Goal: Task Accomplishment & Management: Complete application form

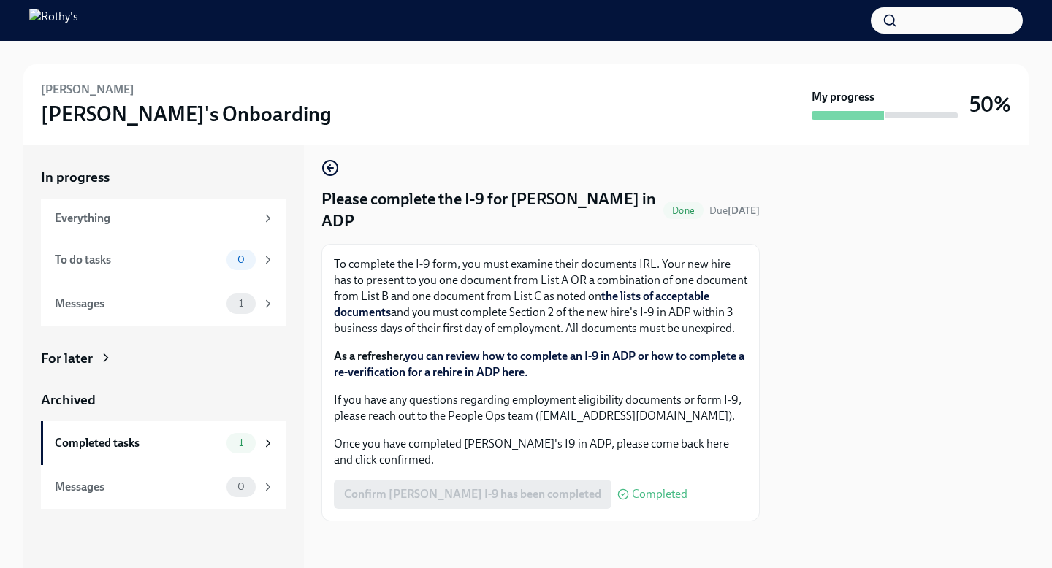
scroll to position [22, 0]
click at [194, 452] on div "Completed tasks 1" at bounding box center [165, 443] width 220 height 20
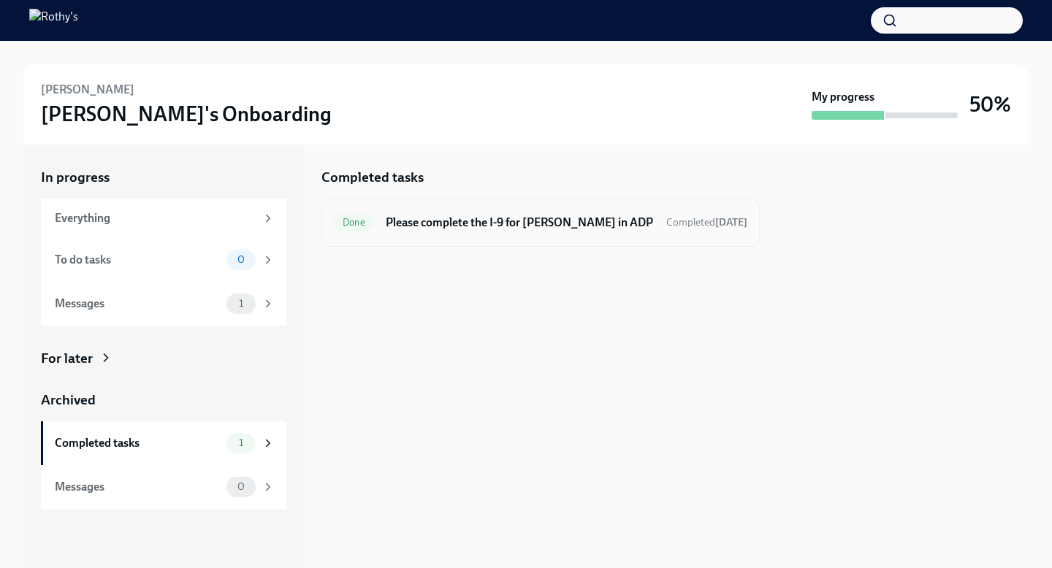
click at [514, 225] on h6 "Please complete the I-9 for [PERSON_NAME] in ADP" at bounding box center [520, 223] width 269 height 16
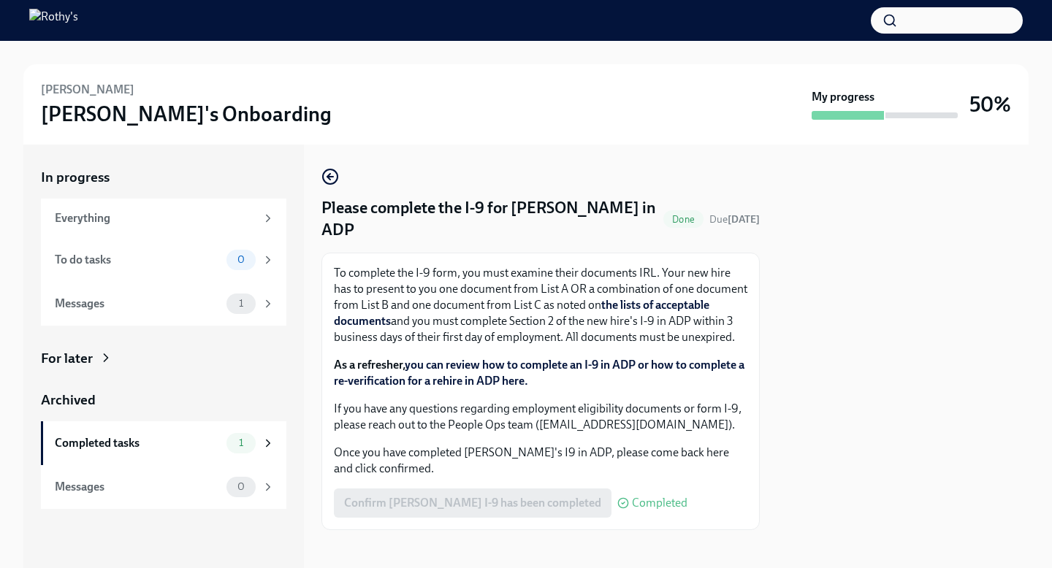
scroll to position [25, 0]
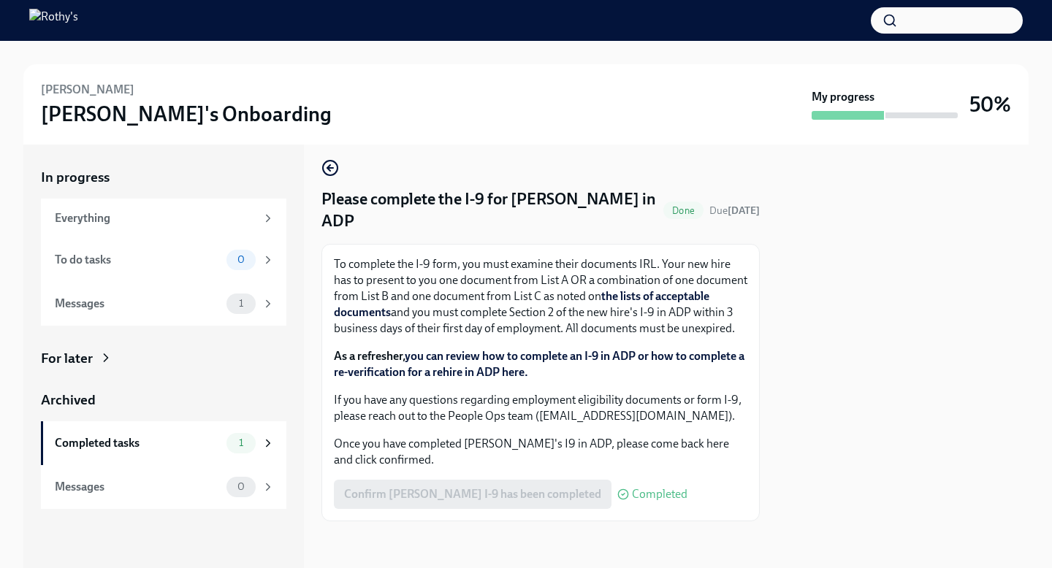
click at [650, 495] on span "Completed" at bounding box center [660, 495] width 56 height 12
click at [528, 494] on div "Confirm Ash Hawkins's I-9 has been completed Completed" at bounding box center [511, 494] width 354 height 29
click at [148, 444] on div "Completed tasks" at bounding box center [138, 444] width 166 height 16
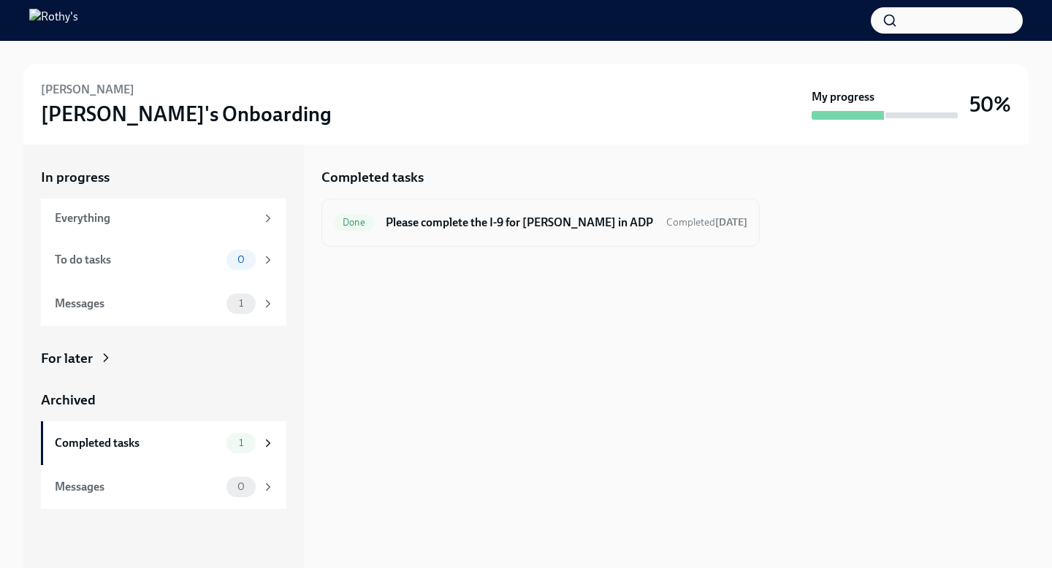
click at [359, 226] on span "Done" at bounding box center [354, 222] width 40 height 11
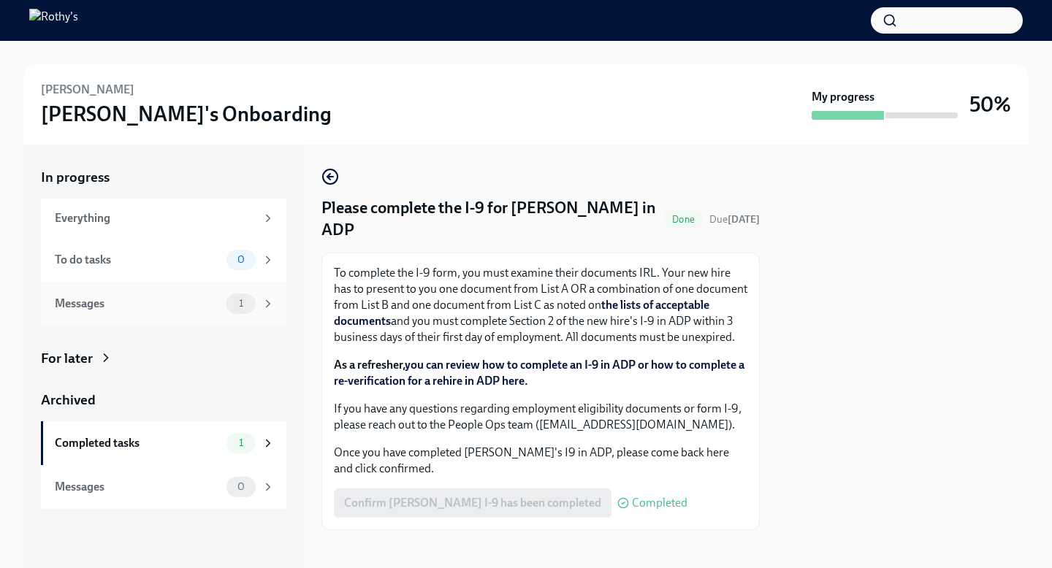
click at [249, 311] on div "1" at bounding box center [241, 304] width 29 height 20
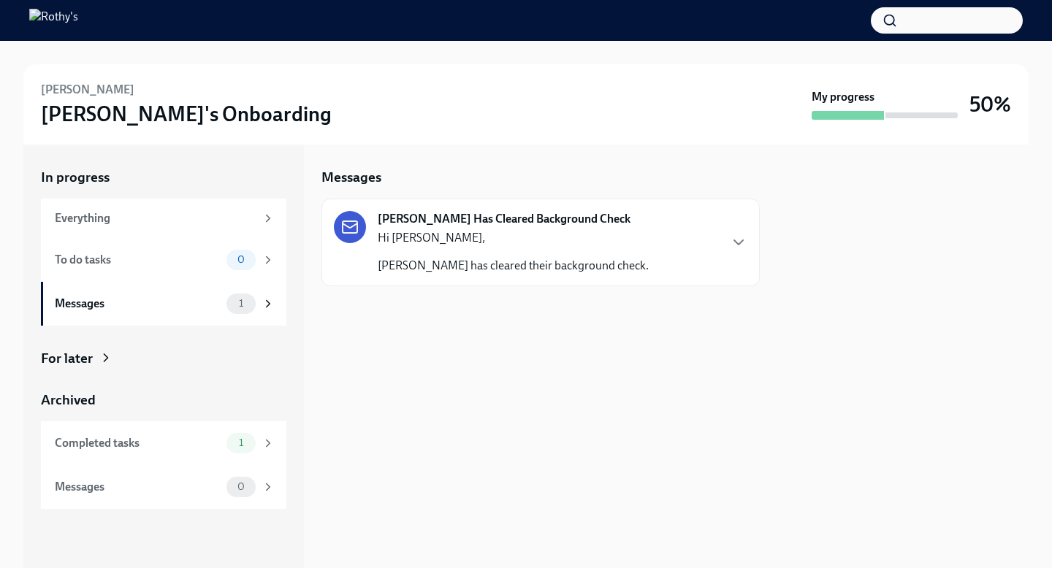
click at [463, 246] on div "Hi Ruth, Ash Hawkins has cleared their background check." at bounding box center [513, 252] width 271 height 44
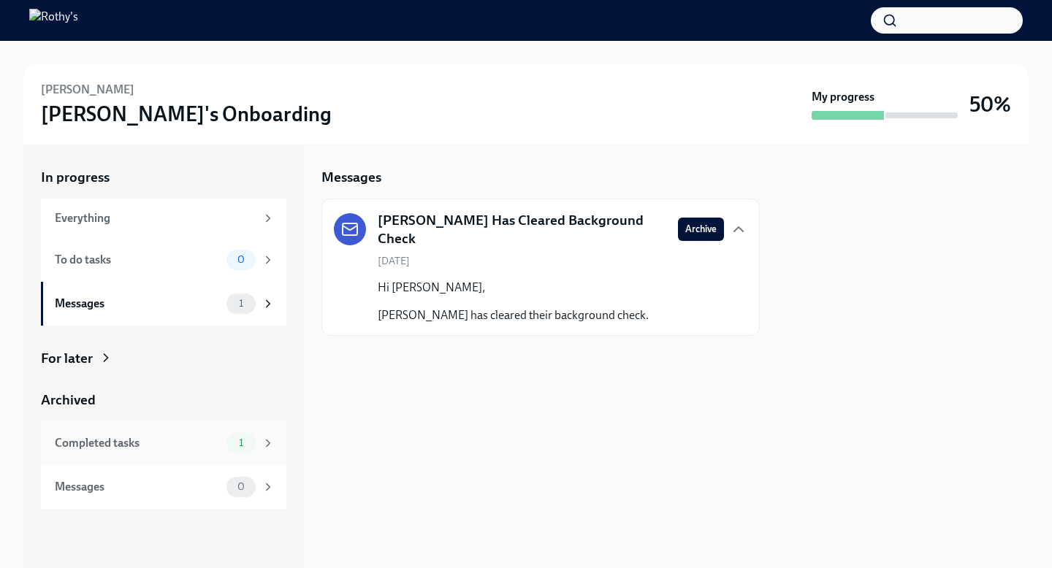
click at [161, 444] on div "Completed tasks" at bounding box center [138, 444] width 166 height 16
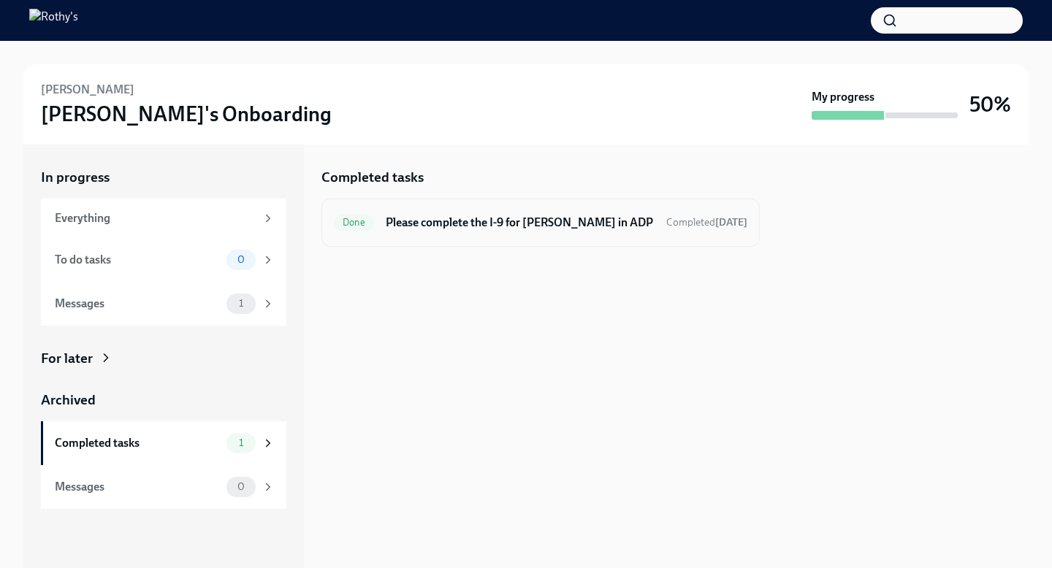
click at [351, 225] on span "Done" at bounding box center [354, 222] width 40 height 11
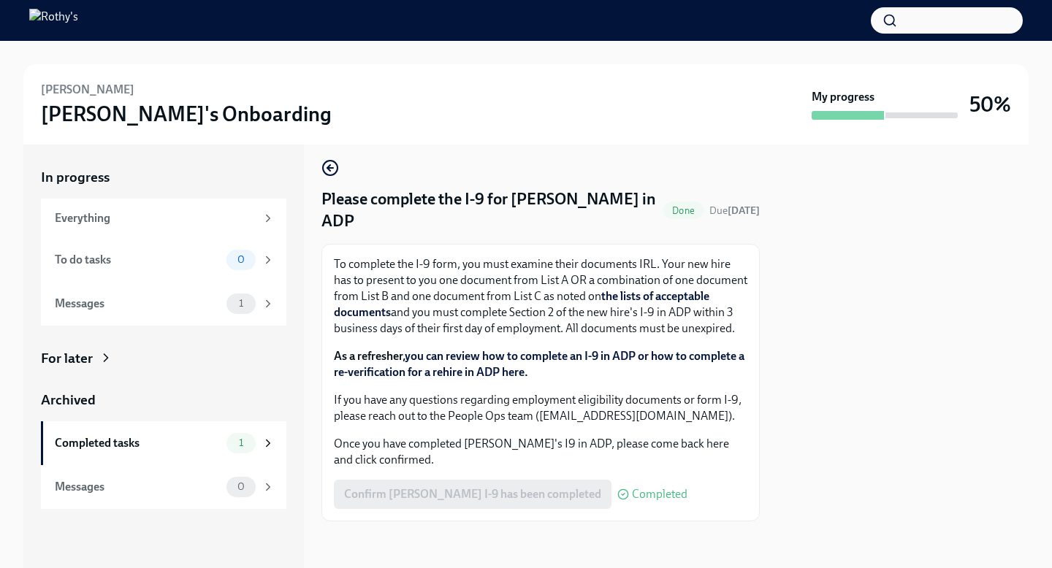
scroll to position [24, 0]
click at [675, 205] on span "Done" at bounding box center [683, 210] width 40 height 11
